Goal: Transaction & Acquisition: Purchase product/service

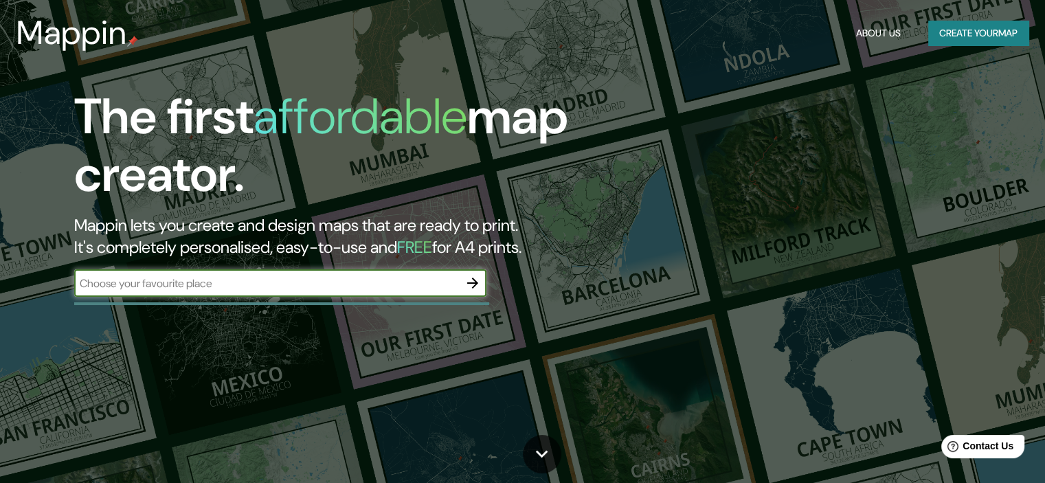
click at [132, 280] on input "text" at bounding box center [266, 284] width 385 height 16
type input "los cabos"
click at [478, 281] on icon "button" at bounding box center [473, 283] width 16 height 16
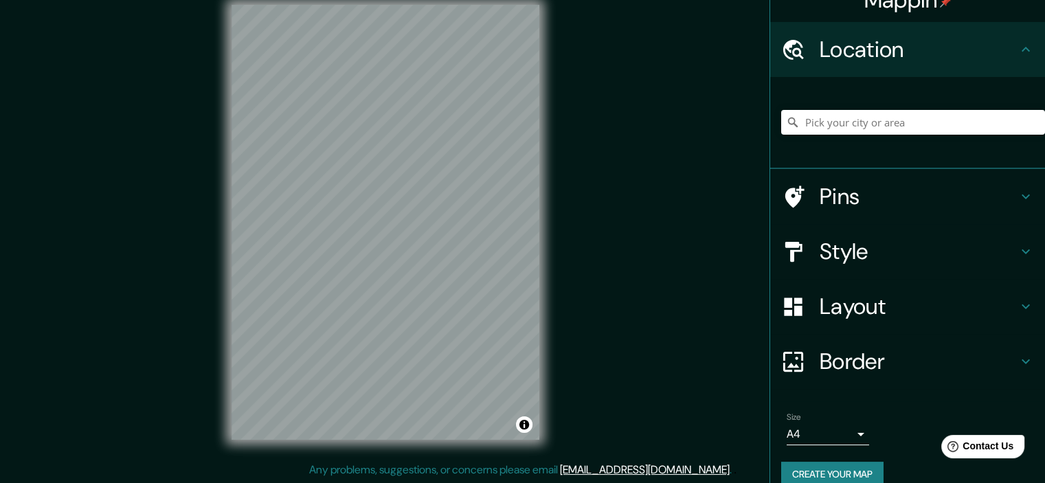
scroll to position [41, 0]
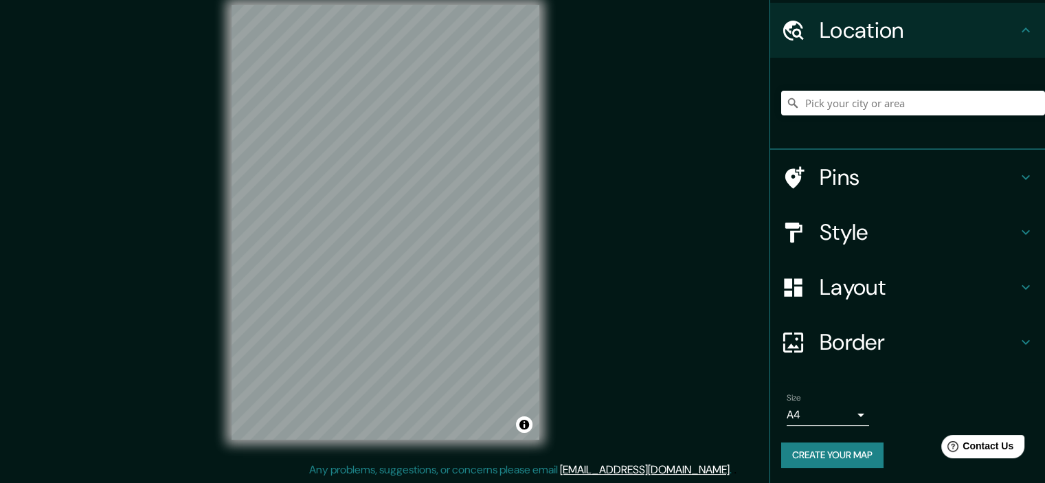
click at [841, 221] on h4 "Style" at bounding box center [919, 232] width 198 height 27
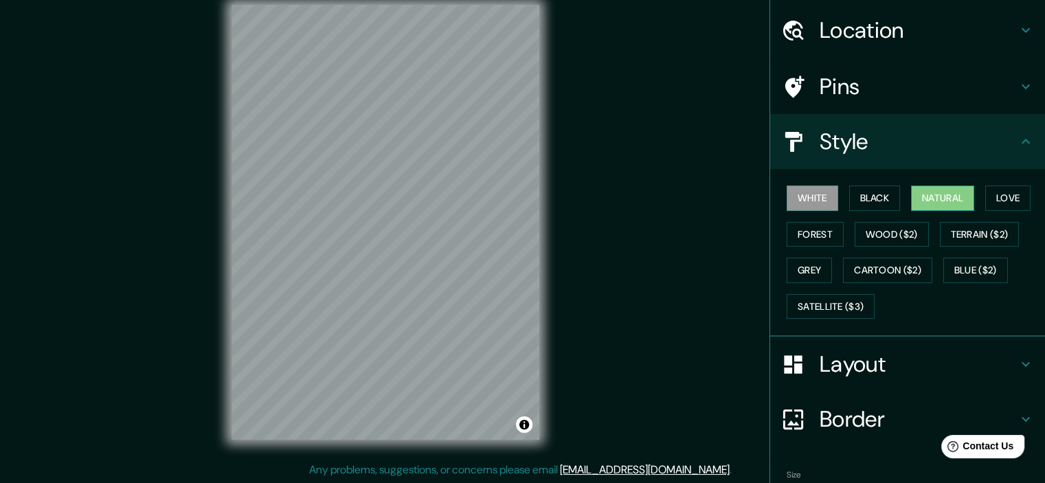
click at [942, 197] on button "Natural" at bounding box center [942, 198] width 63 height 25
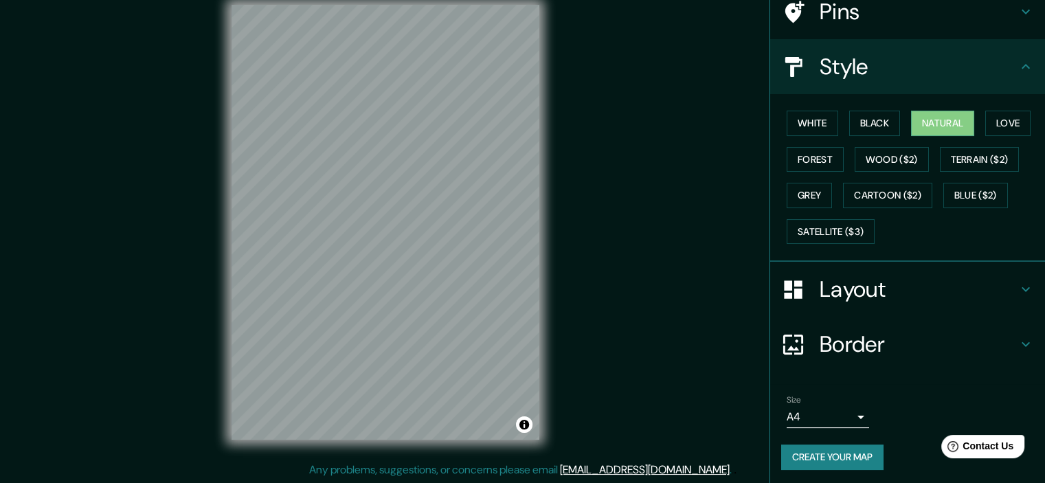
scroll to position [117, 0]
click at [830, 419] on body "Mappin Location Pins Style White Black Natural Love Forest Wood ($2) Terrain ($…" at bounding box center [522, 224] width 1045 height 483
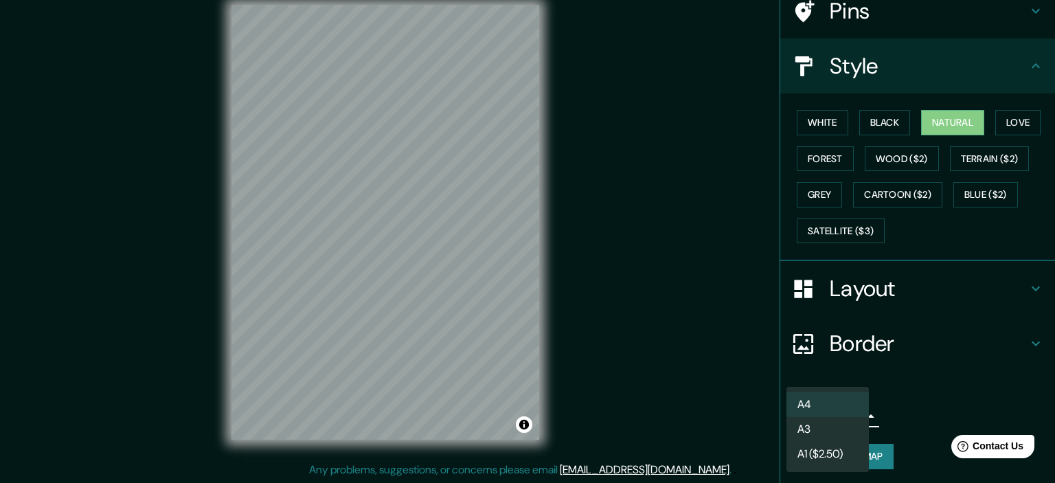
click at [917, 401] on div at bounding box center [527, 241] width 1055 height 483
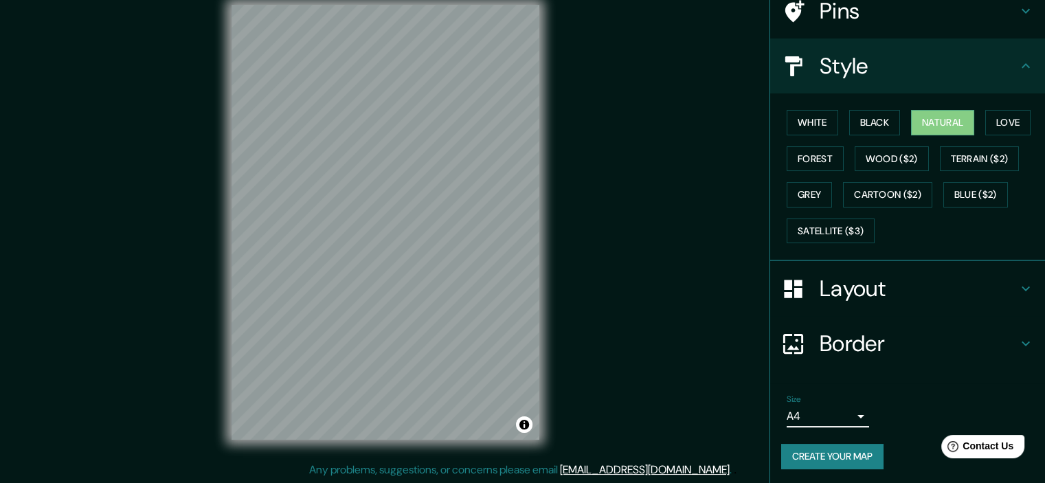
click at [840, 452] on button "Create your map" at bounding box center [832, 456] width 102 height 25
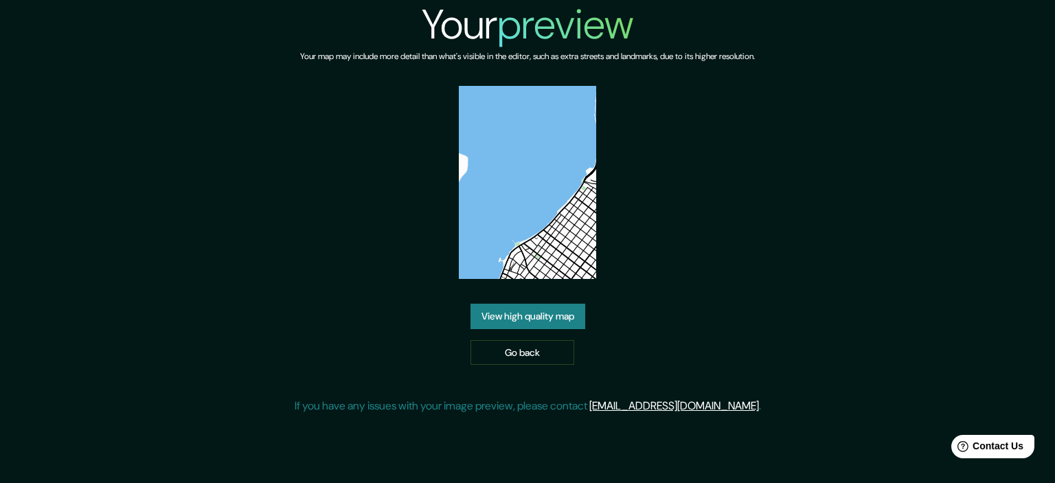
click at [743, 192] on div "Your preview Your map may include more detail than what's visible in the editor…" at bounding box center [528, 212] width 467 height 425
click at [520, 319] on link "View high quality map" at bounding box center [528, 316] width 115 height 25
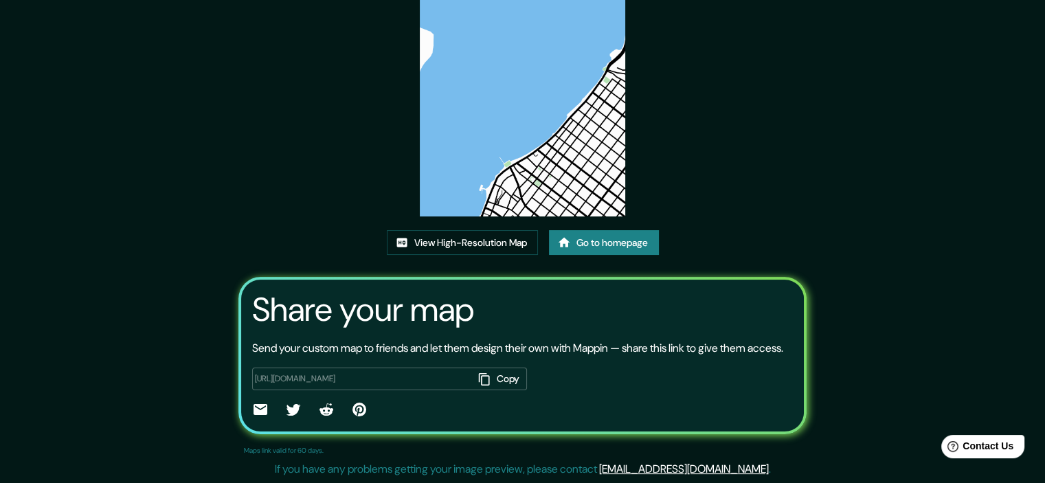
scroll to position [150, 0]
click at [511, 148] on img at bounding box center [522, 71] width 205 height 290
click at [444, 230] on link "View High-Resolution Map" at bounding box center [462, 242] width 151 height 25
